Goal: Contribute content

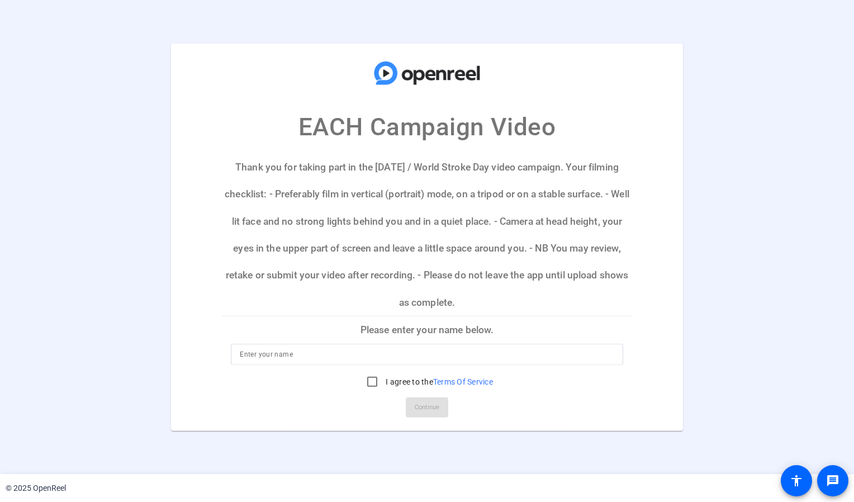
click at [363, 359] on input at bounding box center [427, 353] width 374 height 13
type input "[PERSON_NAME]"
click at [369, 383] on input "I agree to the Terms Of Service" at bounding box center [372, 381] width 22 height 22
checkbox input "true"
click at [427, 401] on span "Continue" at bounding box center [427, 406] width 25 height 17
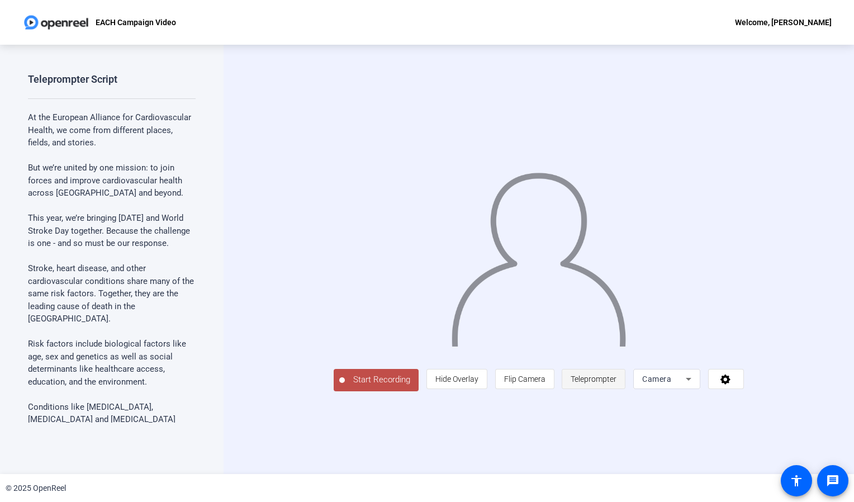
click at [616, 383] on span "Teleprompter" at bounding box center [593, 378] width 46 height 9
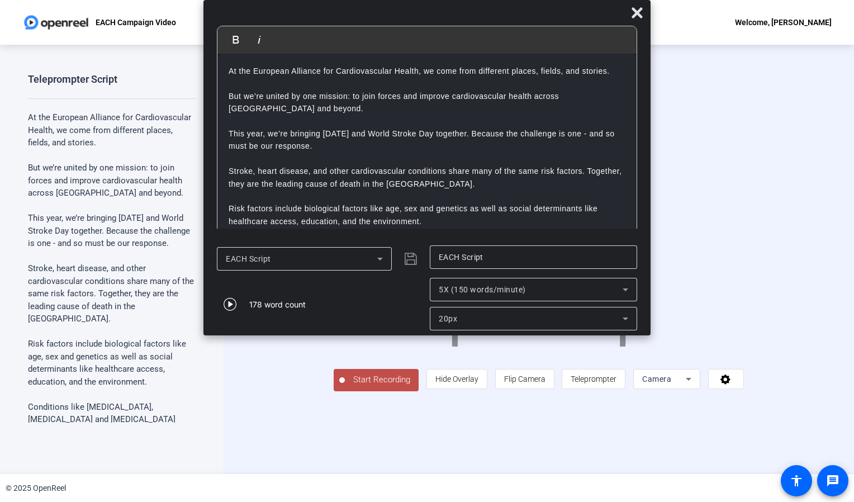
click at [345, 386] on span "Start Recording" at bounding box center [382, 379] width 74 height 13
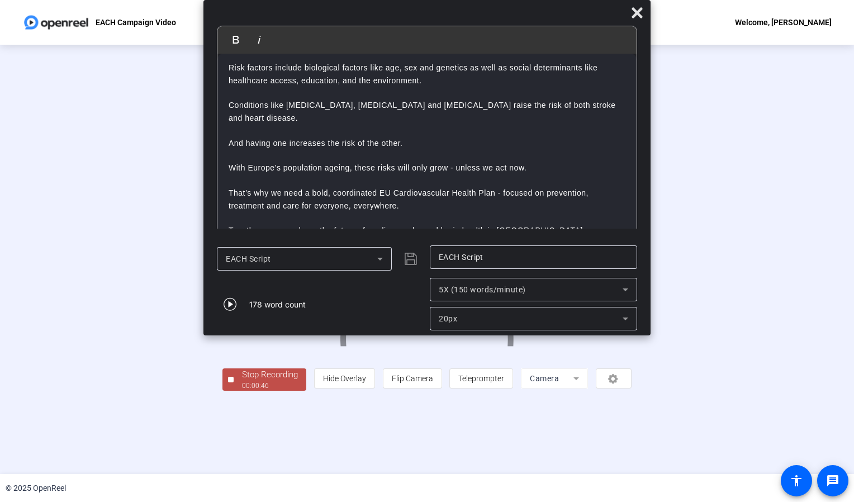
scroll to position [150, 0]
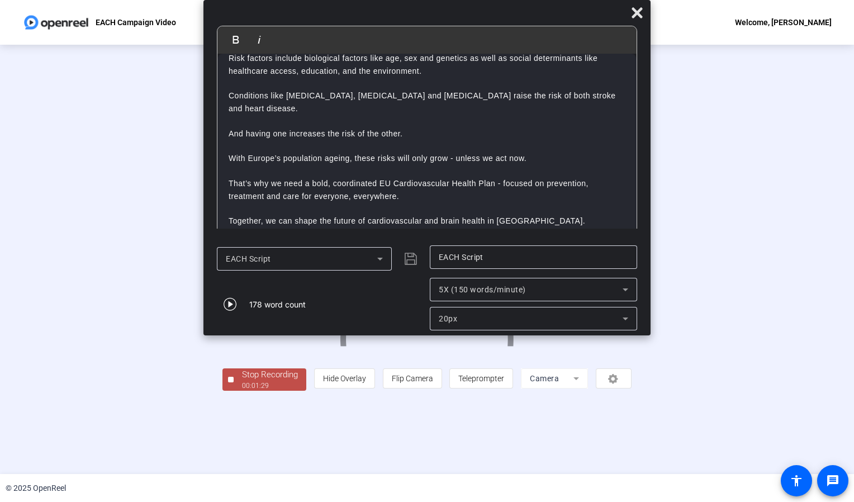
click at [242, 391] on div "00:01:29" at bounding box center [270, 385] width 56 height 10
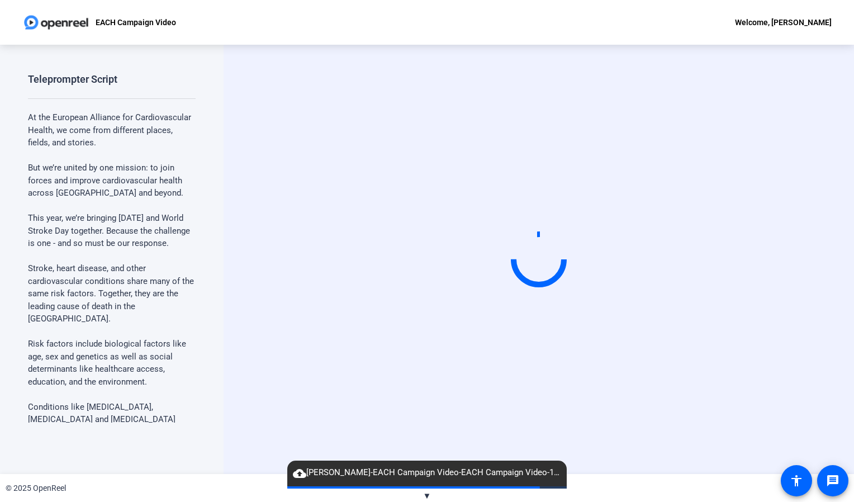
click at [625, 438] on div "Start Recording" at bounding box center [538, 259] width 630 height 429
click at [425, 494] on span "▼" at bounding box center [427, 496] width 8 height 10
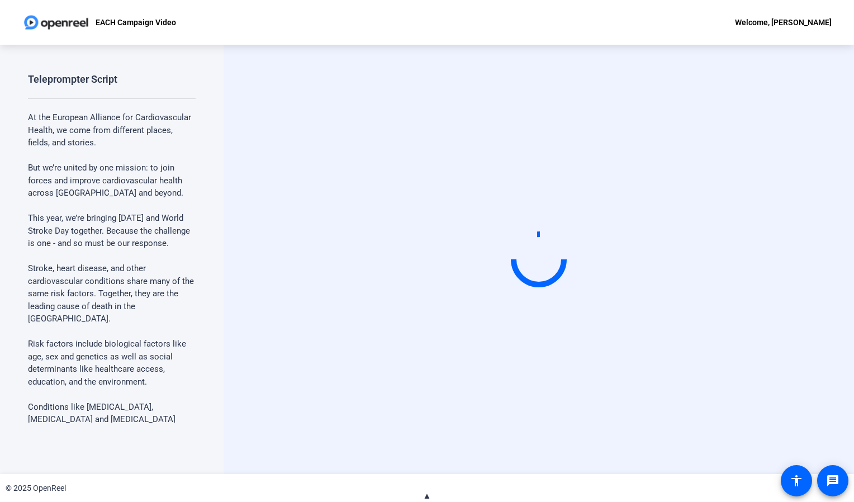
click at [425, 494] on span "▲" at bounding box center [427, 496] width 8 height 10
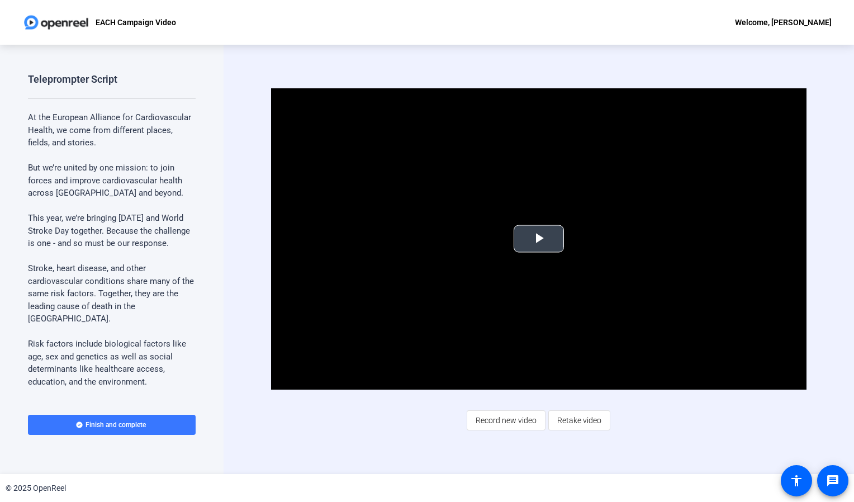
click at [539, 239] on span "Video Player" at bounding box center [539, 239] width 0 height 0
click at [578, 418] on span "Retake video" at bounding box center [579, 420] width 44 height 21
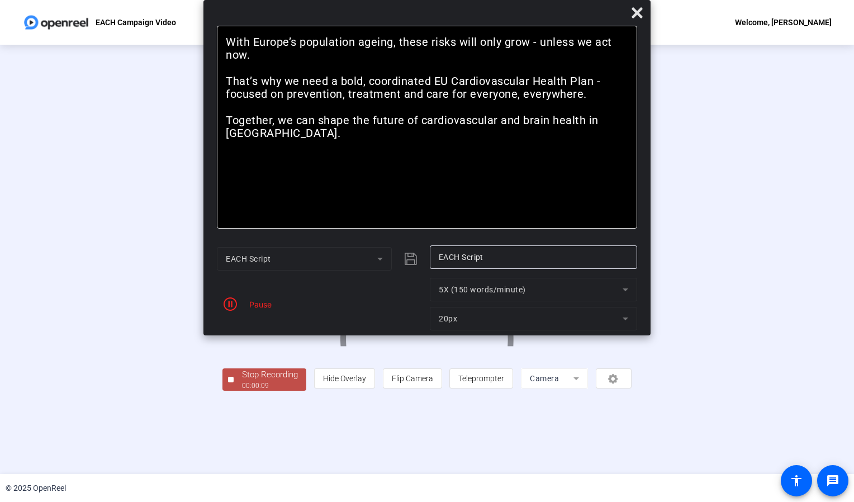
click at [242, 381] on div "Stop Recording" at bounding box center [270, 374] width 56 height 13
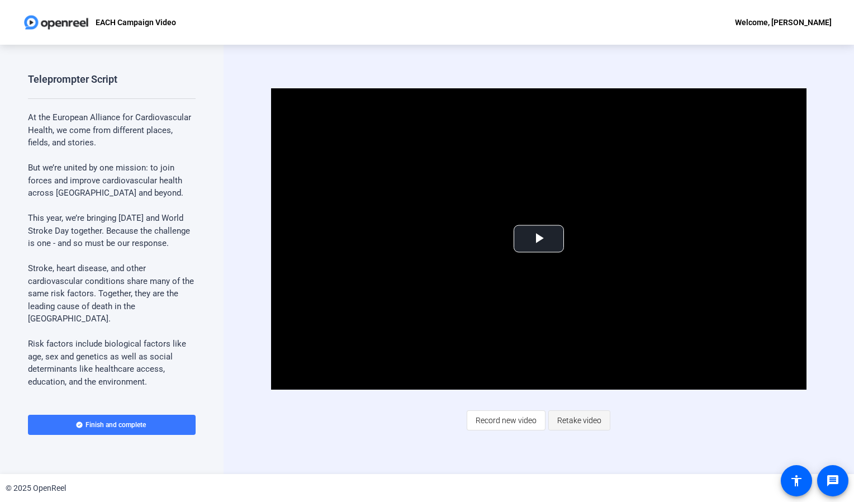
click at [578, 424] on span "Retake video" at bounding box center [579, 420] width 44 height 21
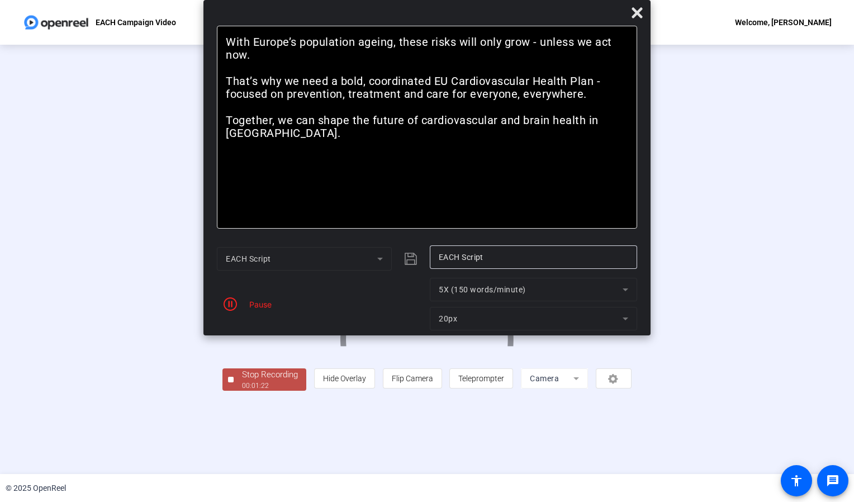
click at [242, 391] on div "00:01:22" at bounding box center [270, 385] width 56 height 10
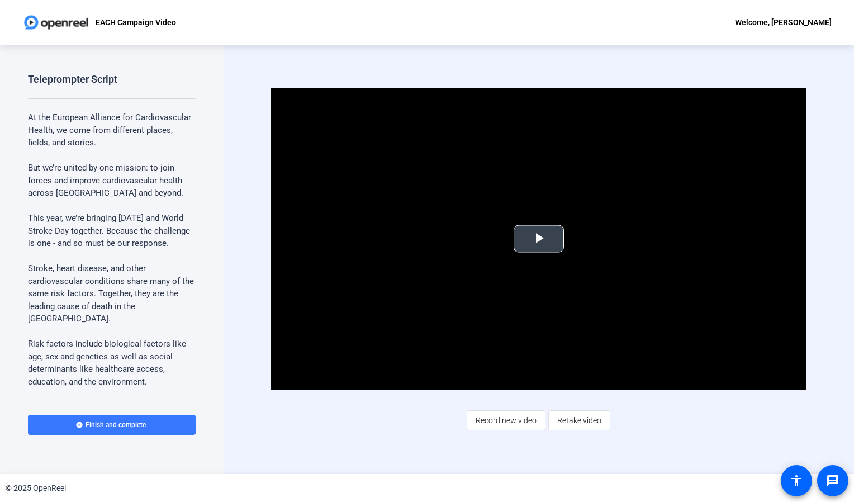
click at [539, 239] on span "Video Player" at bounding box center [539, 239] width 0 height 0
click at [105, 418] on span at bounding box center [112, 424] width 168 height 27
